Goal: Information Seeking & Learning: Learn about a topic

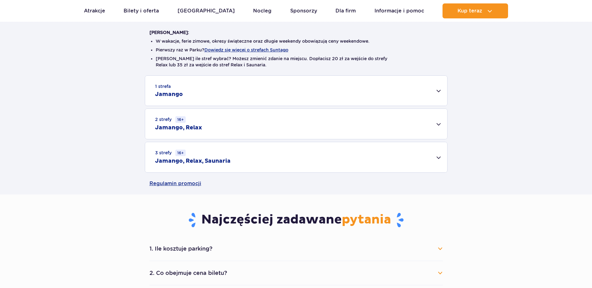
scroll to position [156, 0]
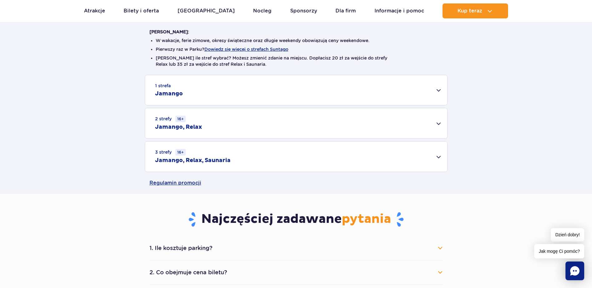
click at [196, 92] on div "1 strefa Jamango" at bounding box center [296, 90] width 302 height 30
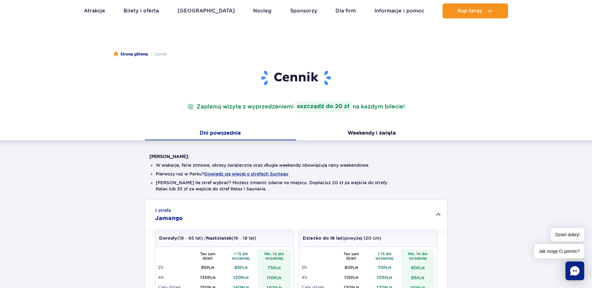
scroll to position [0, 0]
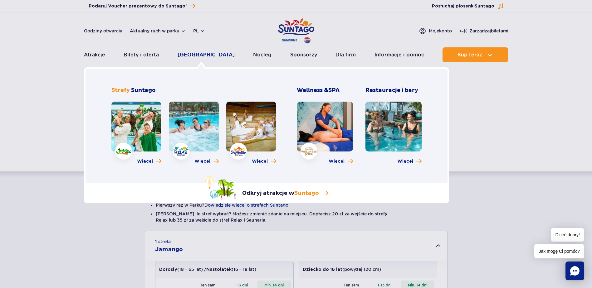
click at [192, 55] on link "[GEOGRAPHIC_DATA]" at bounding box center [206, 54] width 57 height 15
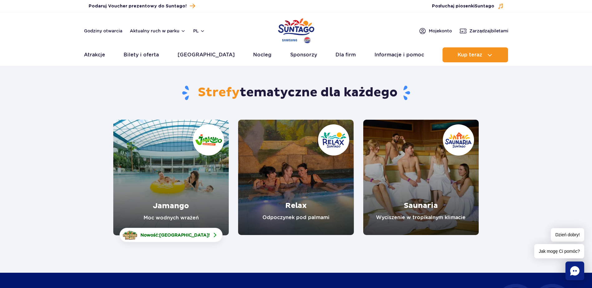
click at [148, 200] on link "Jamango" at bounding box center [170, 178] width 115 height 116
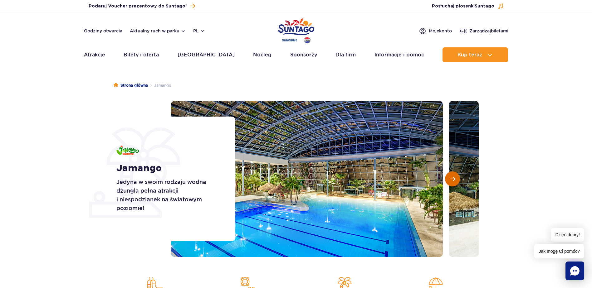
click at [449, 183] on button "Następny slajd" at bounding box center [452, 179] width 15 height 15
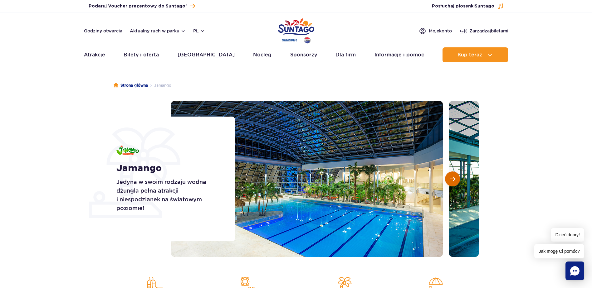
click at [449, 183] on button "Następny slajd" at bounding box center [452, 179] width 15 height 15
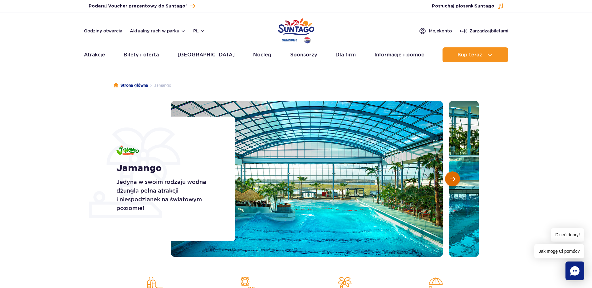
click at [449, 183] on button "Następny slajd" at bounding box center [452, 179] width 15 height 15
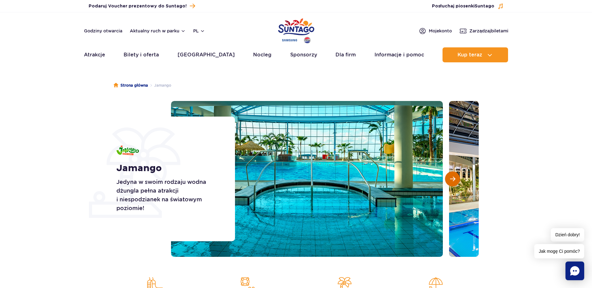
click at [449, 183] on button "Następny slajd" at bounding box center [452, 179] width 15 height 15
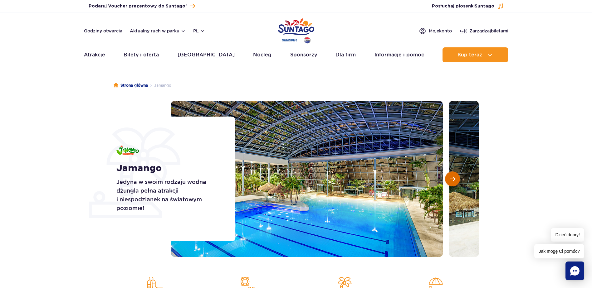
click at [452, 181] on span "Następny slajd" at bounding box center [452, 179] width 5 height 6
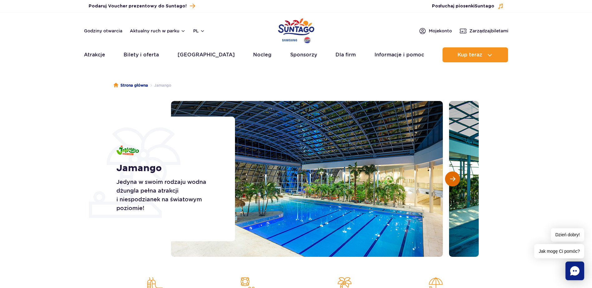
click at [452, 181] on span "Następny slajd" at bounding box center [452, 179] width 5 height 6
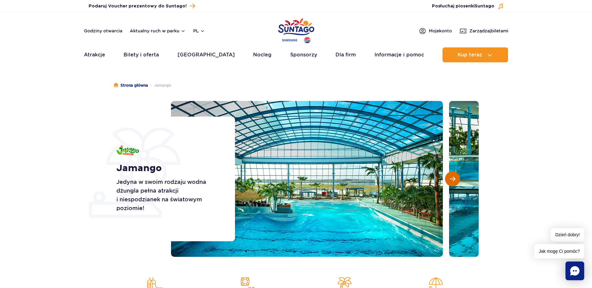
click at [452, 181] on span "Następny slajd" at bounding box center [452, 179] width 5 height 6
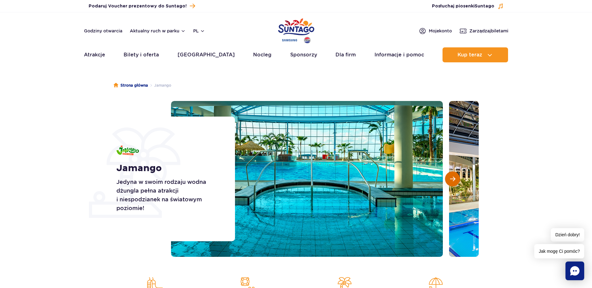
click at [452, 181] on span "Następny slajd" at bounding box center [452, 179] width 5 height 6
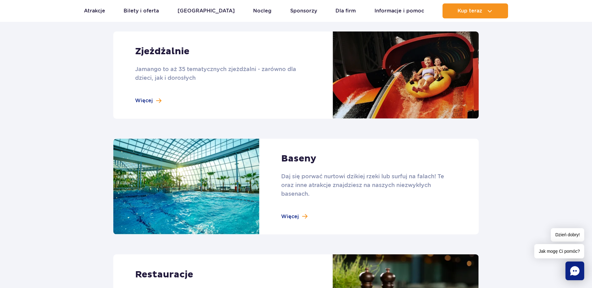
scroll to position [499, 0]
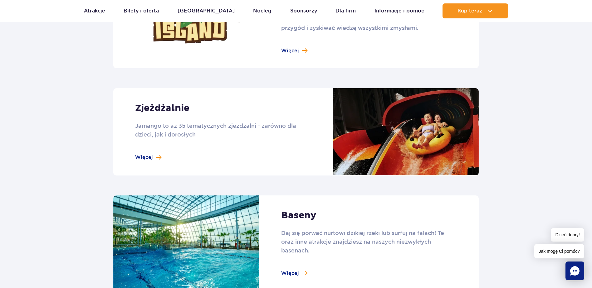
click at [144, 156] on link at bounding box center [295, 131] width 365 height 87
